Goal: Find specific page/section: Find specific page/section

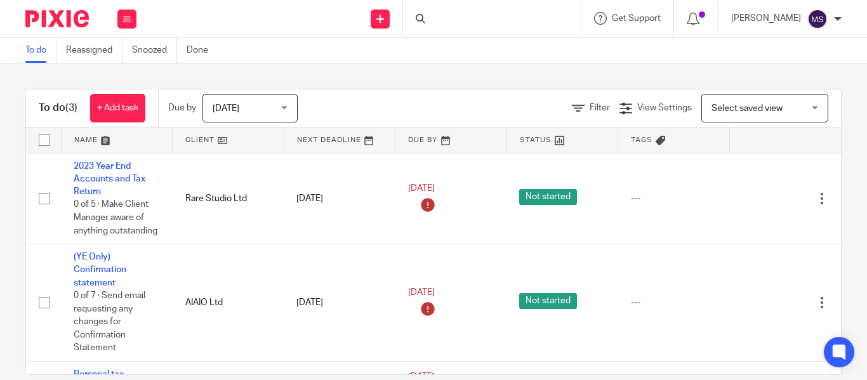
click at [421, 18] on div at bounding box center [492, 18] width 178 height 37
click at [428, 27] on form at bounding box center [495, 19] width 135 height 16
click at [428, 24] on input "Search" at bounding box center [485, 20] width 114 height 11
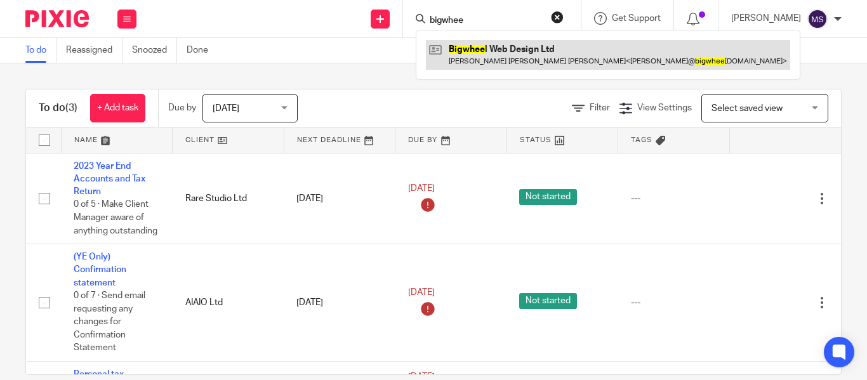
type input "bigwhee"
click at [486, 57] on link at bounding box center [608, 54] width 364 height 29
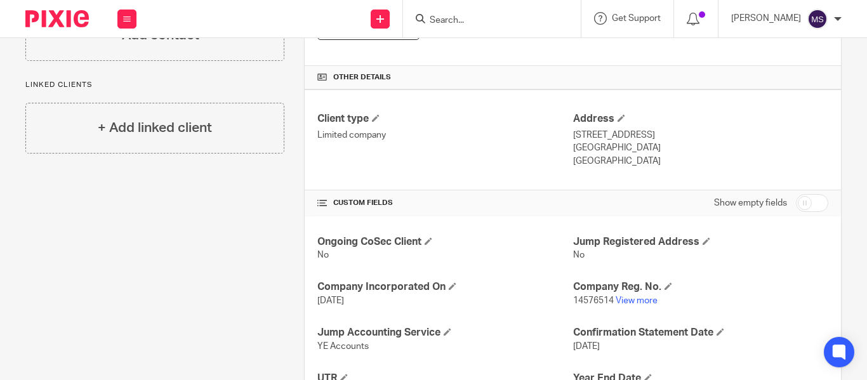
scroll to position [328, 0]
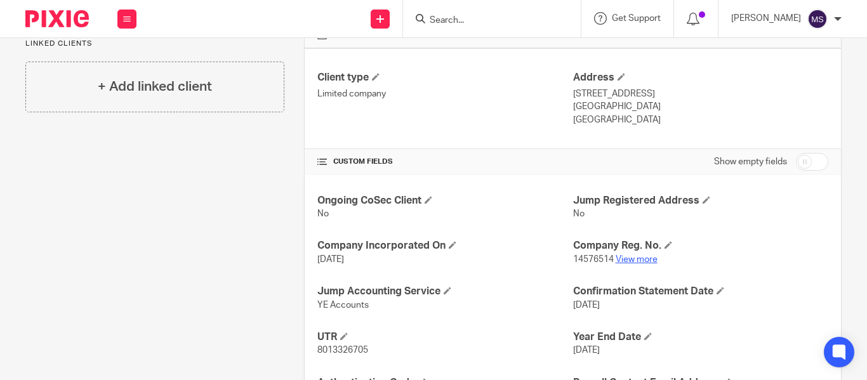
click at [637, 259] on link "View more" at bounding box center [637, 259] width 42 height 9
click at [428, 24] on input "Search" at bounding box center [485, 20] width 114 height 11
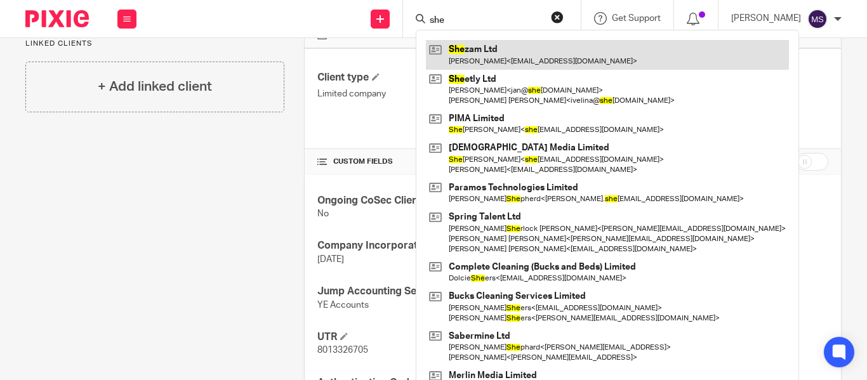
type input "she"
click at [468, 42] on link at bounding box center [607, 54] width 363 height 29
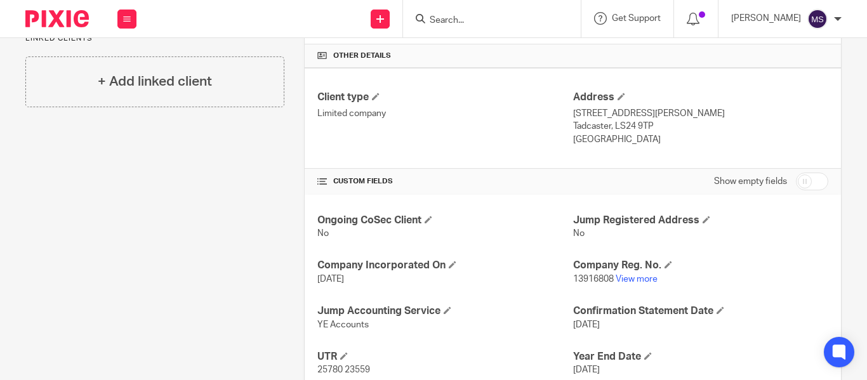
scroll to position [441, 0]
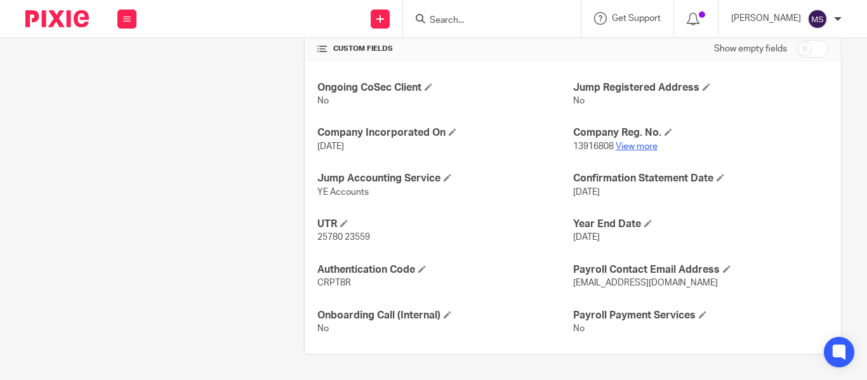
click at [635, 145] on link "View more" at bounding box center [637, 146] width 42 height 9
click at [441, 25] on input "Search" at bounding box center [485, 20] width 114 height 11
type input "s"
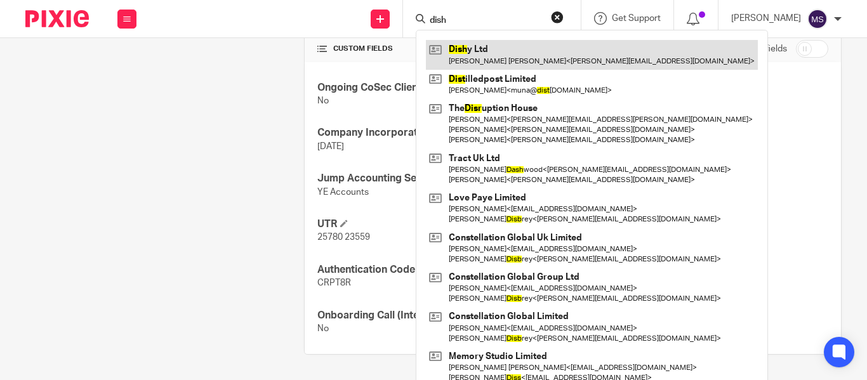
type input "dish"
click at [473, 43] on link at bounding box center [592, 54] width 332 height 29
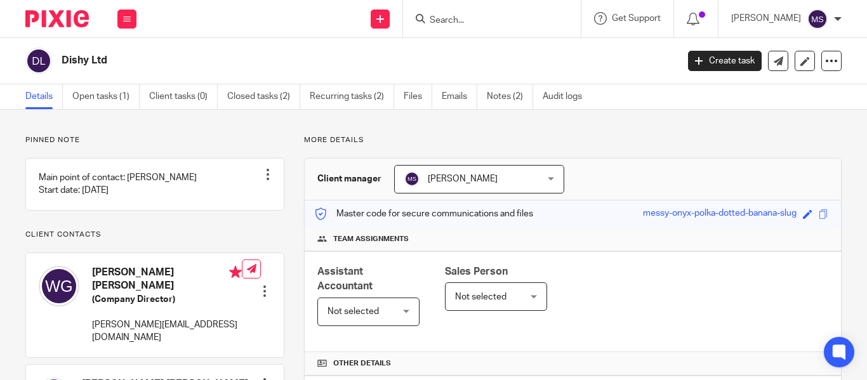
scroll to position [441, 0]
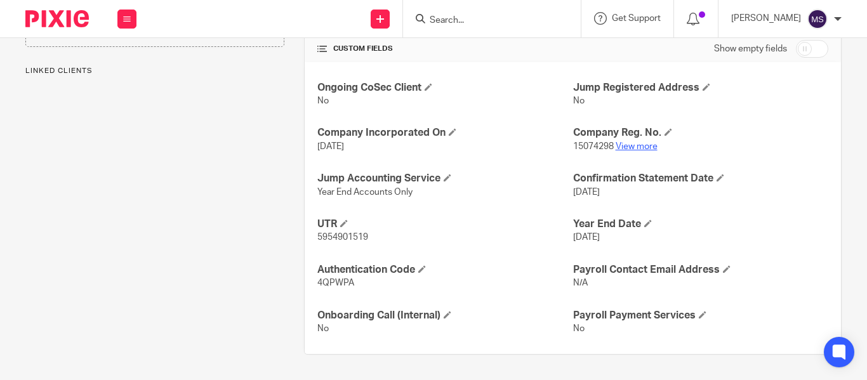
click at [621, 150] on link "View more" at bounding box center [637, 146] width 42 height 9
click at [435, 25] on input "Search" at bounding box center [485, 20] width 114 height 11
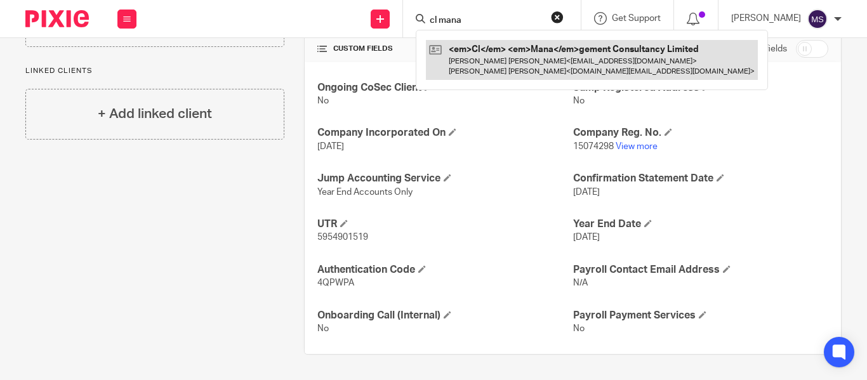
type input "cl mana"
click at [460, 46] on link at bounding box center [592, 59] width 332 height 39
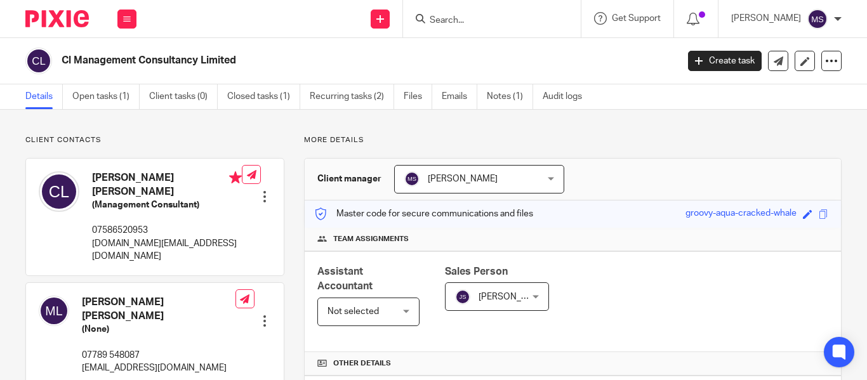
click at [215, 70] on div "Cl Management Consultancy Limited" at bounding box center [347, 61] width 644 height 27
copy main "Cl Management Consultancy Limited Create task Update from Companies House Expor…"
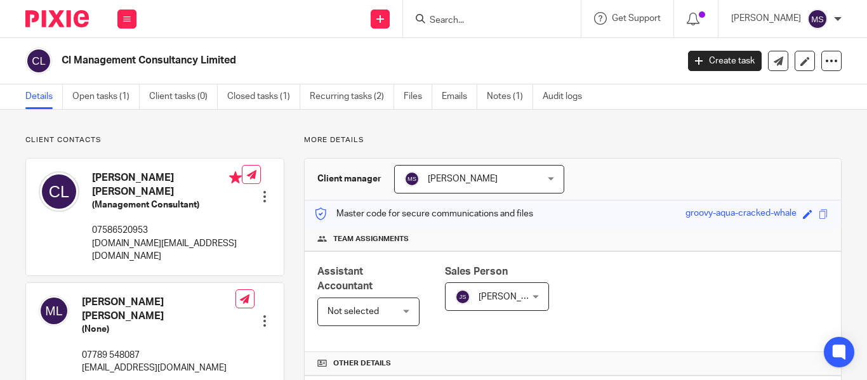
click at [447, 17] on input "Search" at bounding box center [485, 20] width 114 height 11
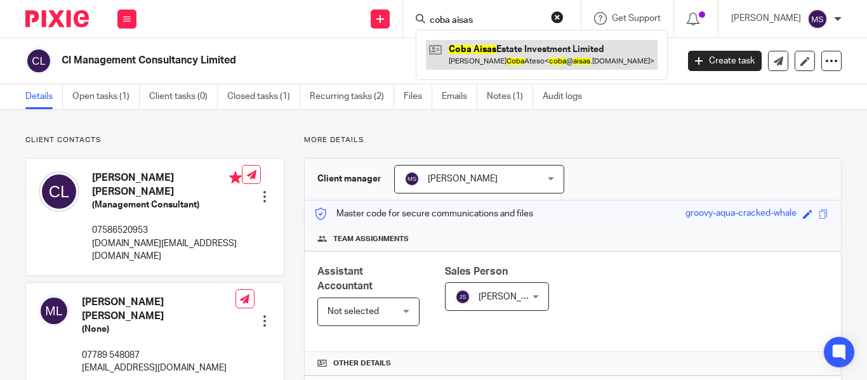
type input "coba aisas"
click at [487, 44] on link at bounding box center [542, 54] width 232 height 29
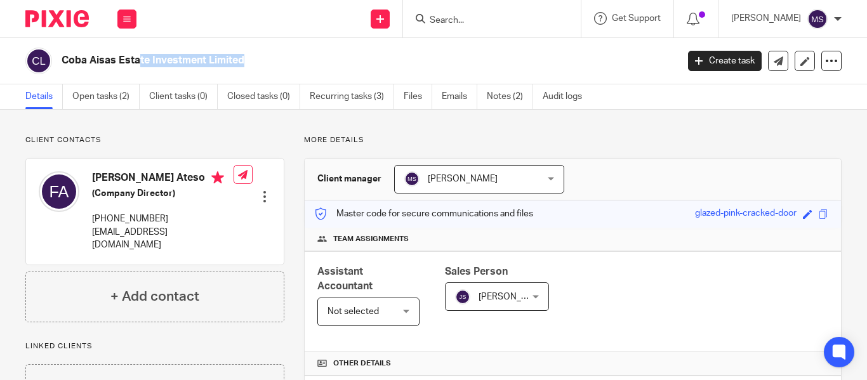
click at [282, 60] on h2 "Coba Aisas Estate Investment Limited" at bounding box center [305, 60] width 486 height 13
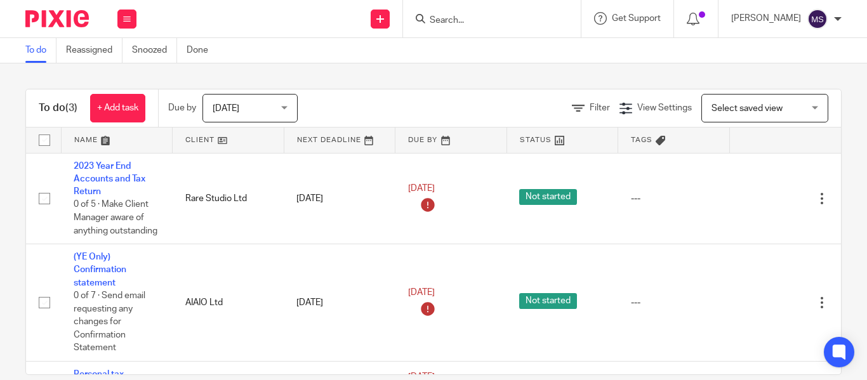
click at [428, 20] on input "Search" at bounding box center [485, 20] width 114 height 11
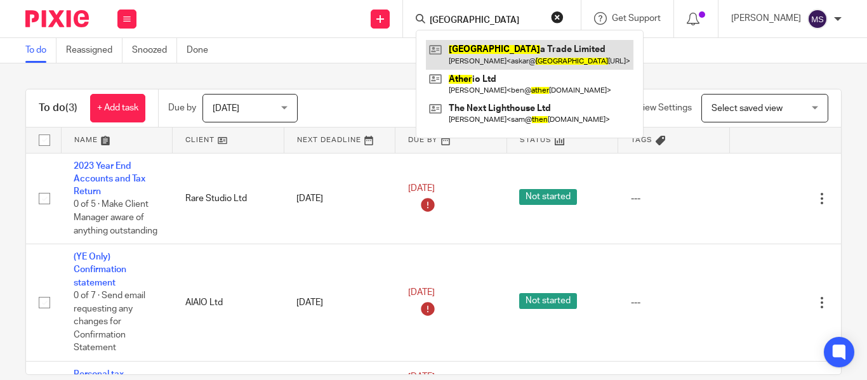
type input "[GEOGRAPHIC_DATA]"
click at [477, 48] on link at bounding box center [530, 54] width 208 height 29
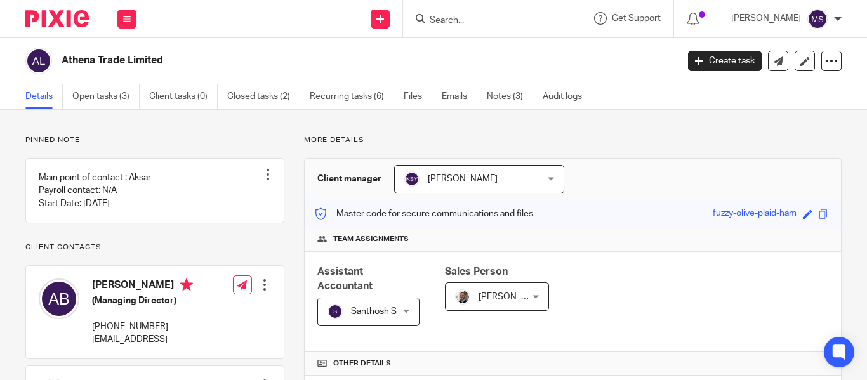
click at [124, 65] on h2 "Athena Trade Limited" at bounding box center [305, 60] width 486 height 13
